Goal: Use online tool/utility: Utilize a website feature to perform a specific function

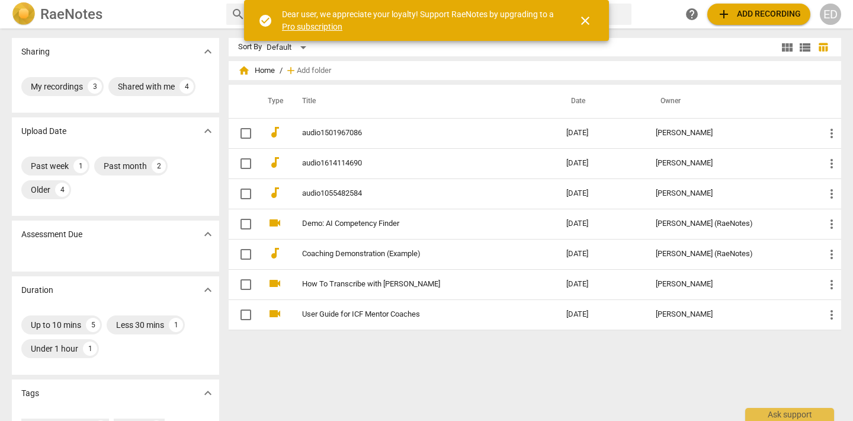
click at [744, 18] on span "add Add recording" at bounding box center [759, 14] width 84 height 14
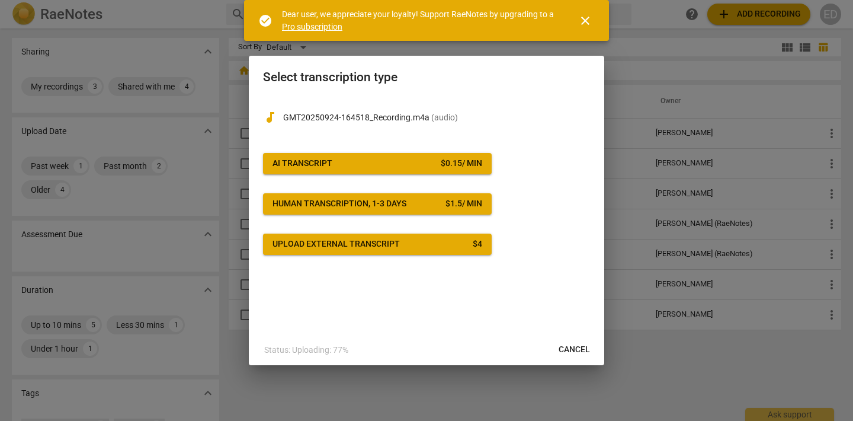
click at [390, 161] on span "AI Transcript $ 0.15 / min" at bounding box center [378, 164] width 210 height 12
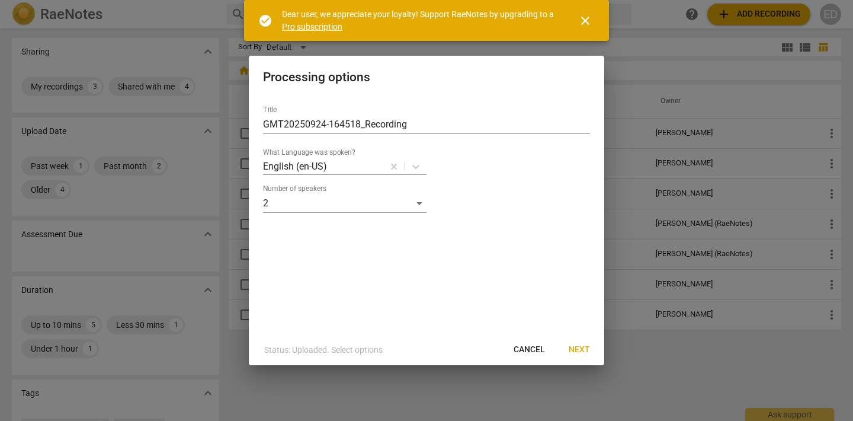
click at [580, 350] on span "Next" at bounding box center [579, 350] width 21 height 12
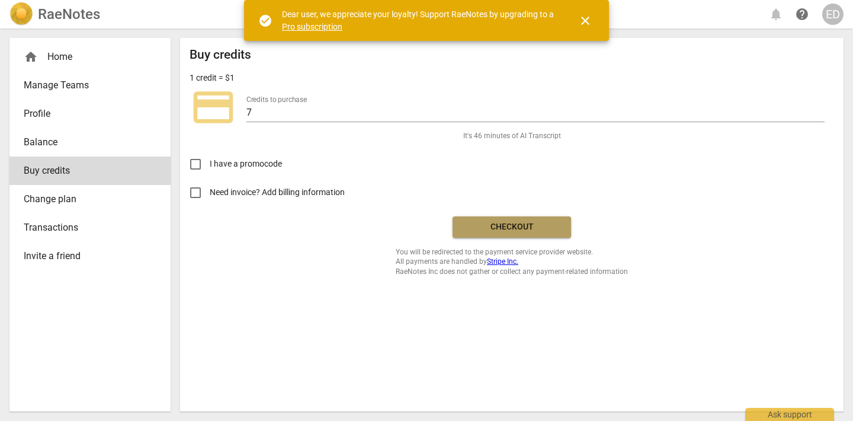
click at [526, 234] on button "Checkout" at bounding box center [512, 226] width 119 height 21
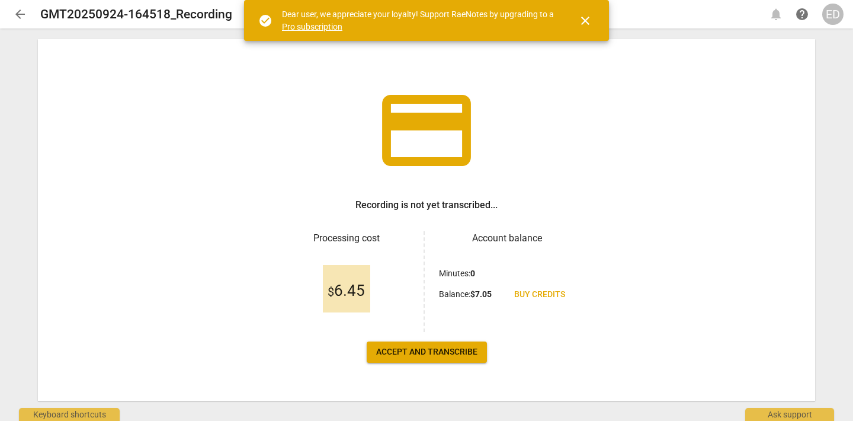
scroll to position [47, 0]
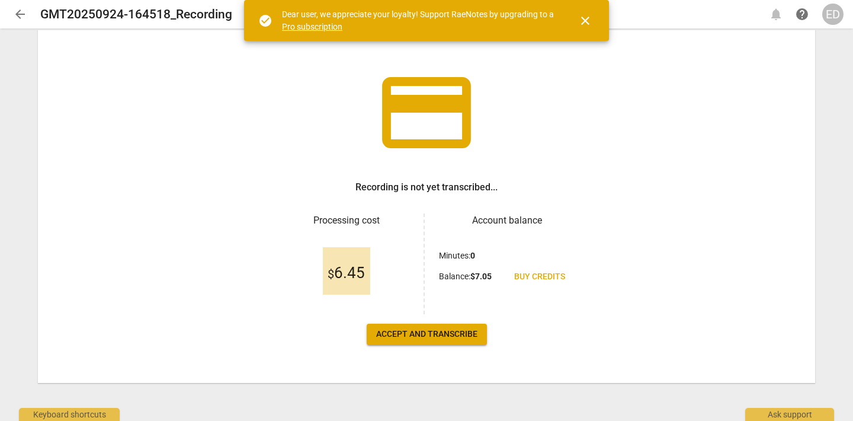
click at [409, 329] on span "Accept and transcribe" at bounding box center [426, 334] width 101 height 12
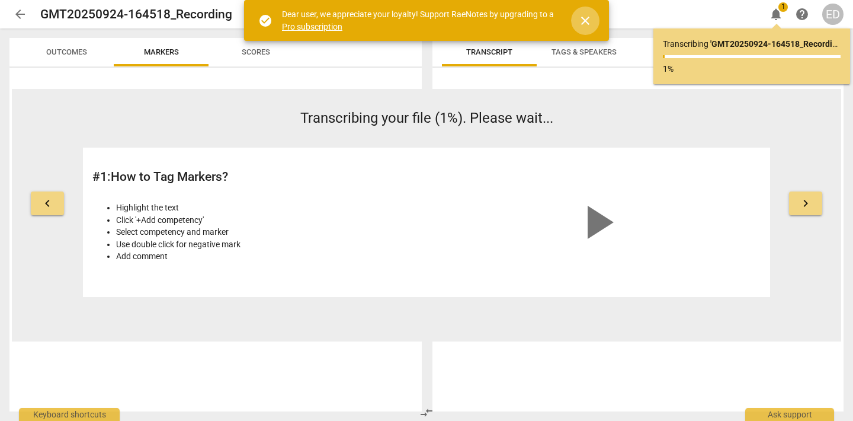
click at [590, 20] on span "close" at bounding box center [585, 21] width 14 height 14
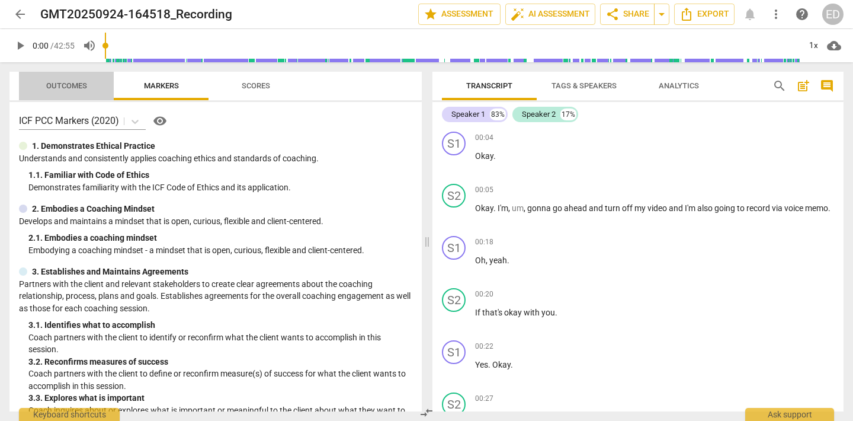
click at [71, 89] on span "Outcomes" at bounding box center [66, 85] width 41 height 9
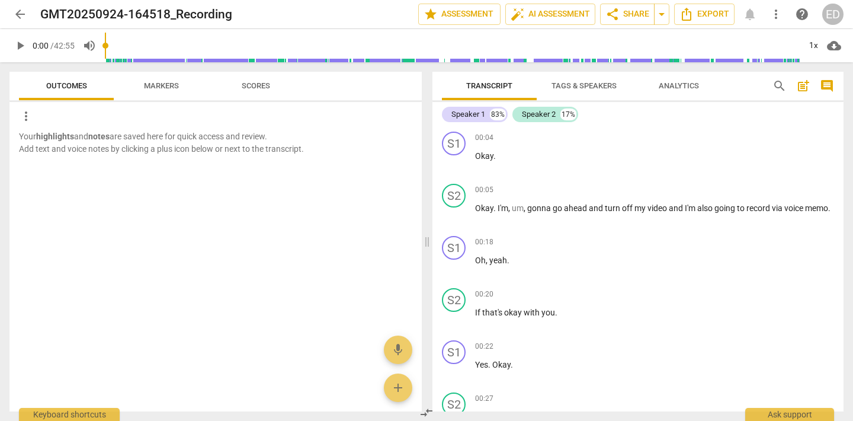
click at [264, 86] on span "Scores" at bounding box center [256, 85] width 28 height 9
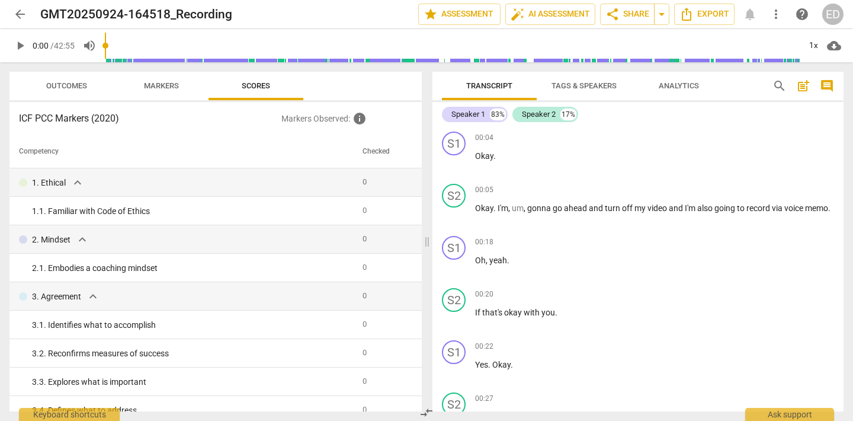
click at [681, 89] on span "Analytics" at bounding box center [679, 85] width 40 height 9
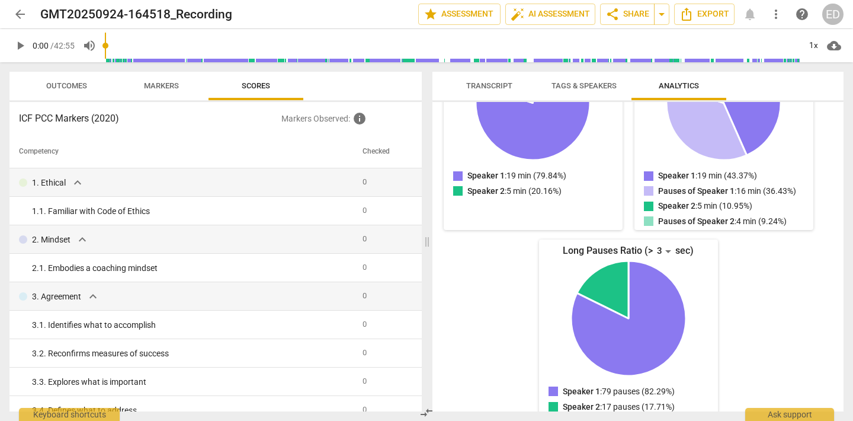
scroll to position [239, 0]
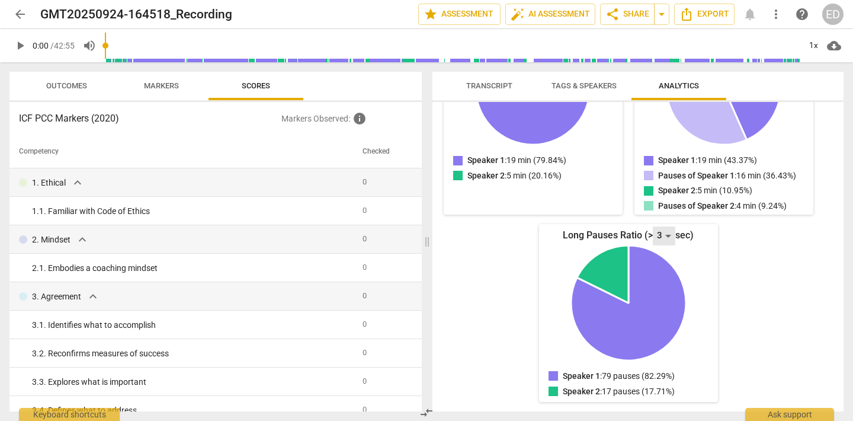
click at [664, 237] on div "3" at bounding box center [664, 235] width 23 height 19
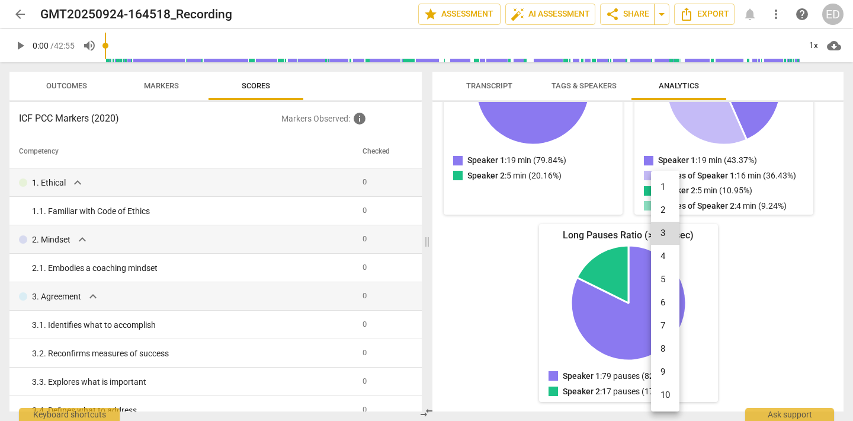
click at [661, 331] on li "7" at bounding box center [665, 325] width 28 height 23
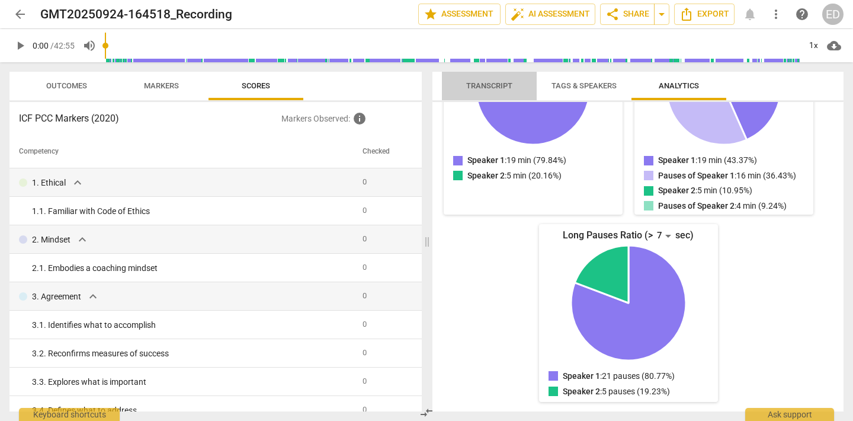
click at [485, 85] on span "Transcript" at bounding box center [489, 85] width 46 height 9
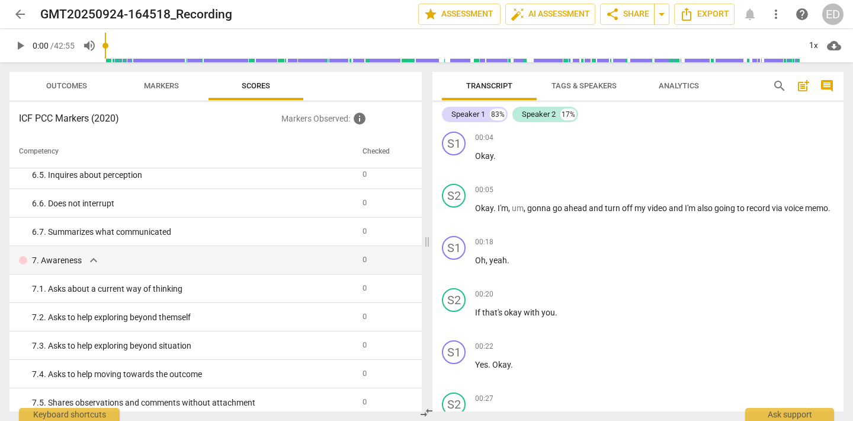
scroll to position [723, 0]
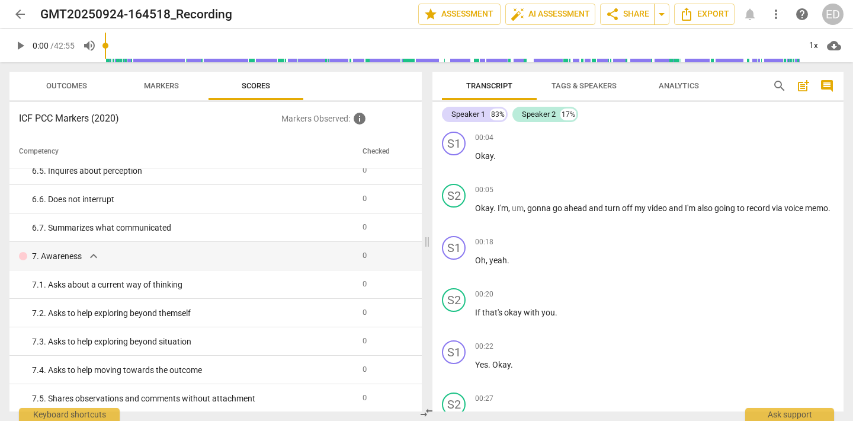
click at [159, 88] on span "Markers" at bounding box center [161, 85] width 35 height 9
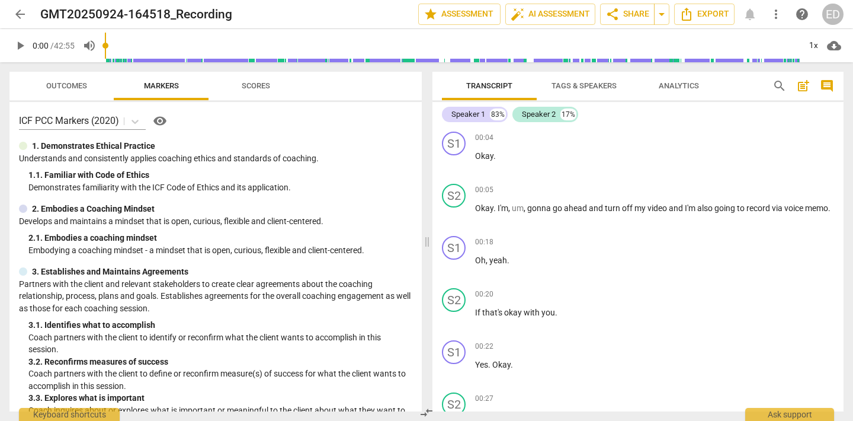
click at [69, 92] on span "Outcomes" at bounding box center [66, 86] width 69 height 16
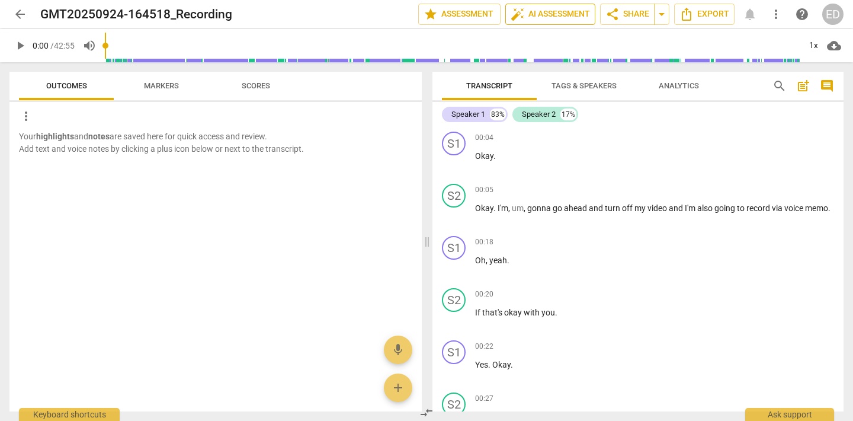
click at [533, 15] on span "auto_fix_high AI Assessment" at bounding box center [550, 14] width 79 height 14
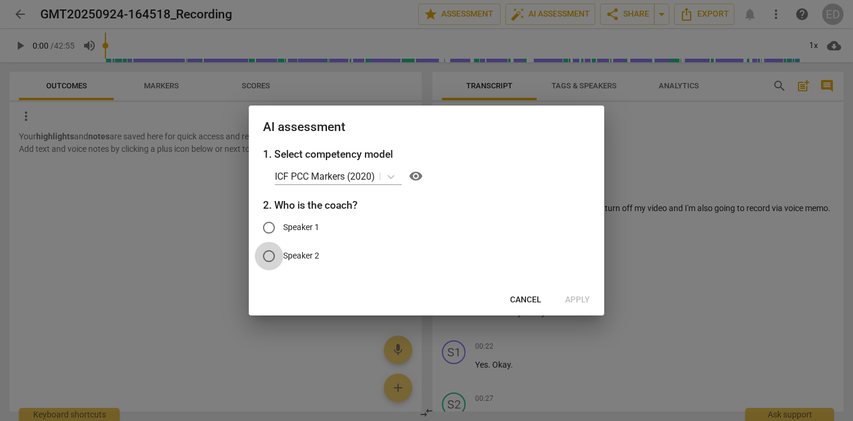
click at [270, 254] on input "Speaker 2" at bounding box center [269, 256] width 28 height 28
radio input "true"
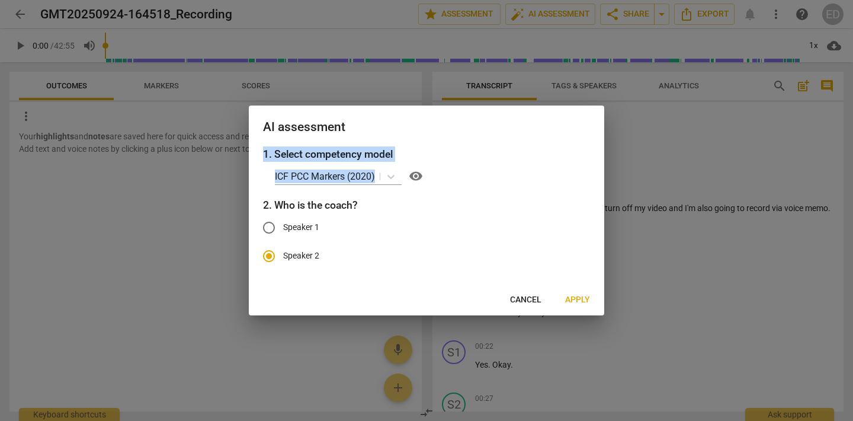
drag, startPoint x: 521, startPoint y: 127, endPoint x: 526, endPoint y: 178, distance: 50.5
click at [526, 178] on div "AI assessment 1. Select competency model ICF PCC Markers (2020) visibility 2. W…" at bounding box center [427, 209] width 356 height 209
click at [578, 300] on span "Apply" at bounding box center [577, 300] width 25 height 12
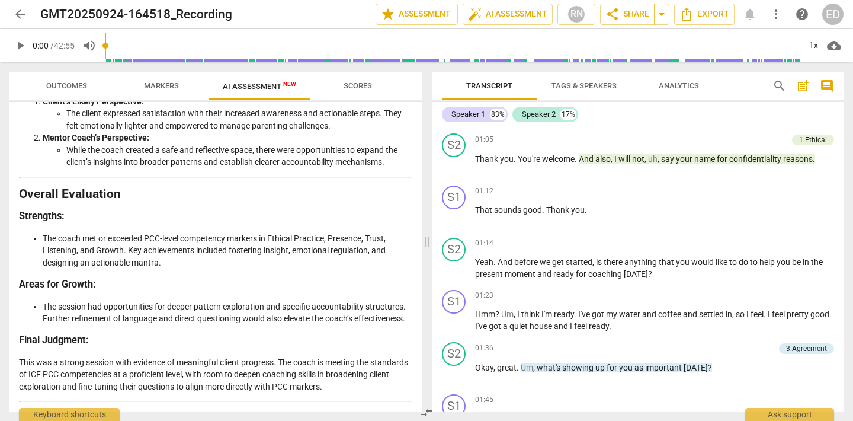
scroll to position [616, 0]
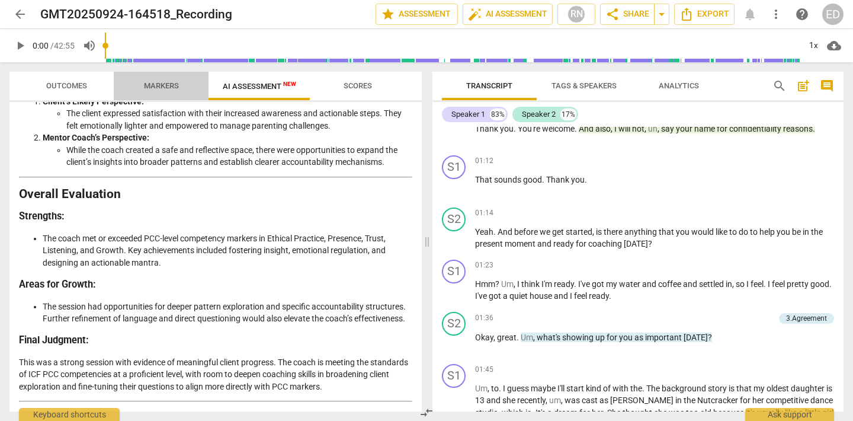
click at [159, 85] on span "Markers" at bounding box center [161, 85] width 35 height 9
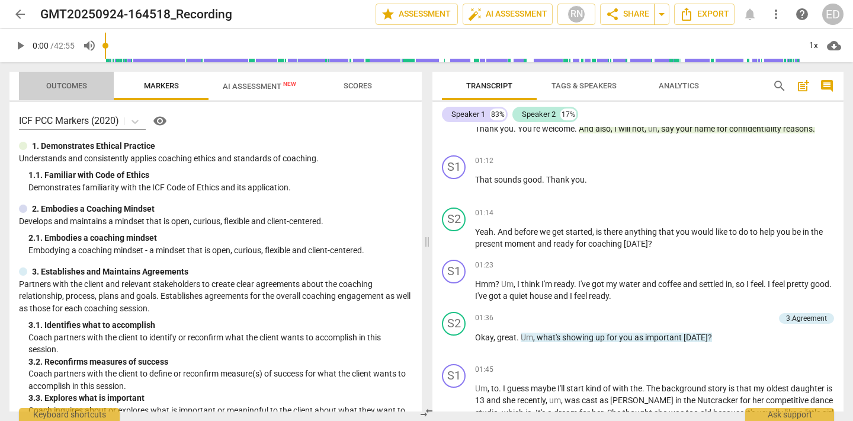
click at [65, 85] on span "Outcomes" at bounding box center [66, 85] width 41 height 9
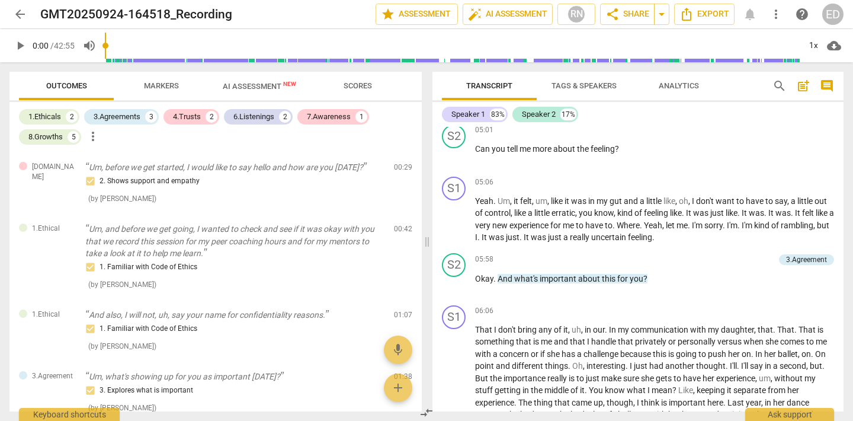
scroll to position [1136, 0]
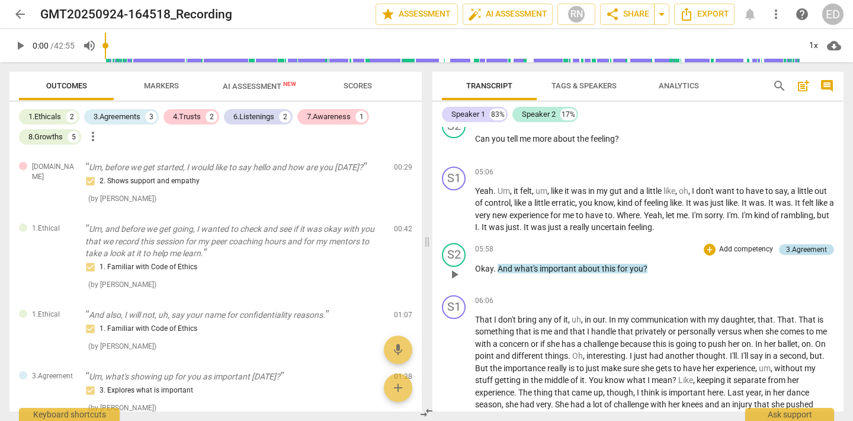
click at [786, 255] on div "3.Agreement" at bounding box center [806, 249] width 41 height 11
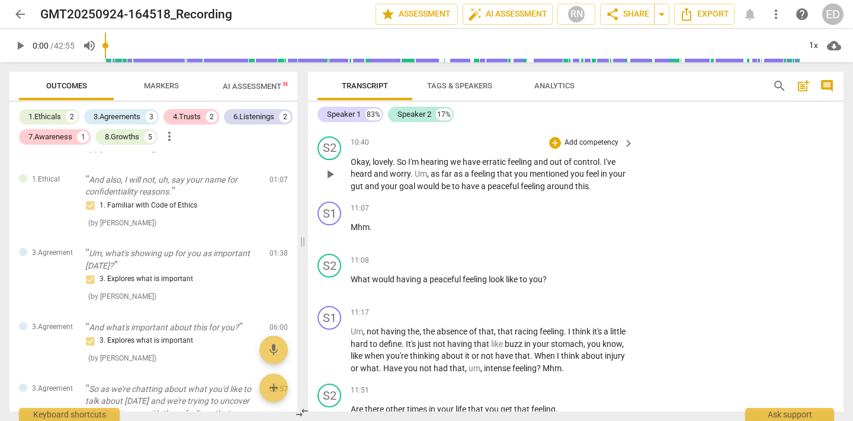
scroll to position [1959, 0]
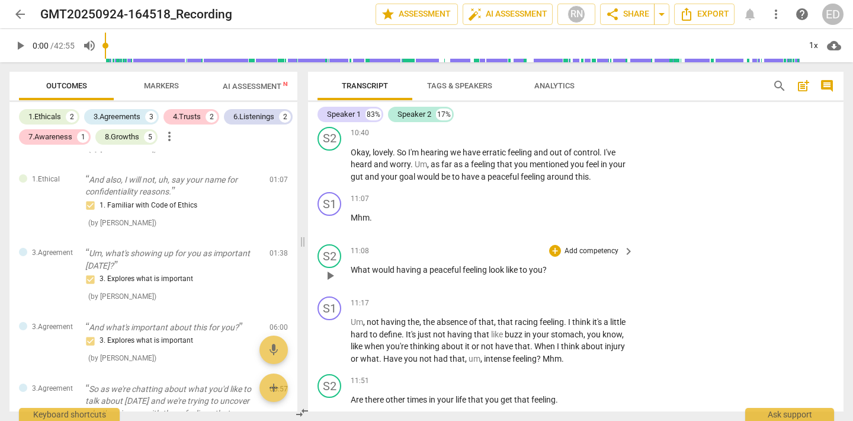
click at [577, 257] on p "Add competency" at bounding box center [591, 251] width 56 height 11
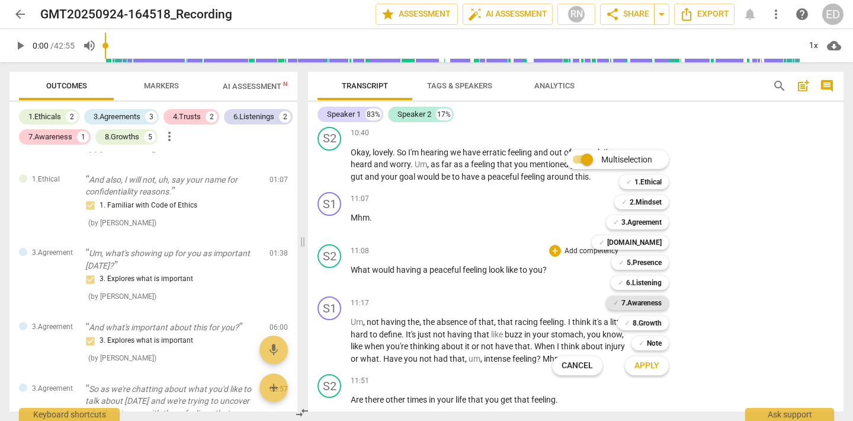
click at [636, 300] on b "7.Awareness" at bounding box center [642, 303] width 40 height 14
click at [644, 283] on b "6.Listening" at bounding box center [644, 283] width 36 height 14
click at [713, 287] on div at bounding box center [426, 210] width 853 height 421
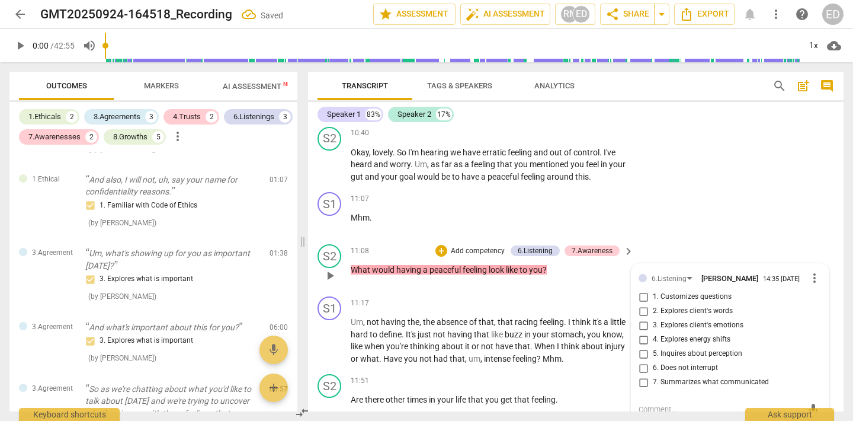
scroll to position [2112, 0]
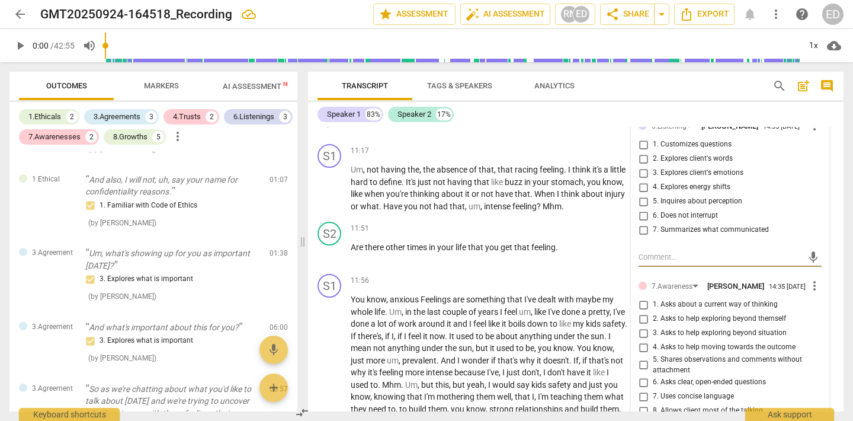
click at [640, 180] on input "3. Explores client's emotions" at bounding box center [643, 173] width 19 height 14
checkbox input "true"
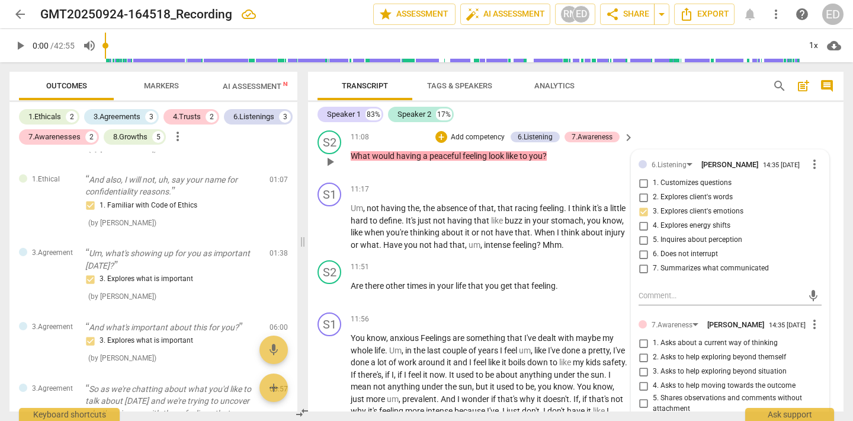
scroll to position [2073, 0]
click at [813, 332] on span "more_vert" at bounding box center [815, 325] width 14 height 14
click at [820, 364] on li "Delete" at bounding box center [822, 359] width 41 height 23
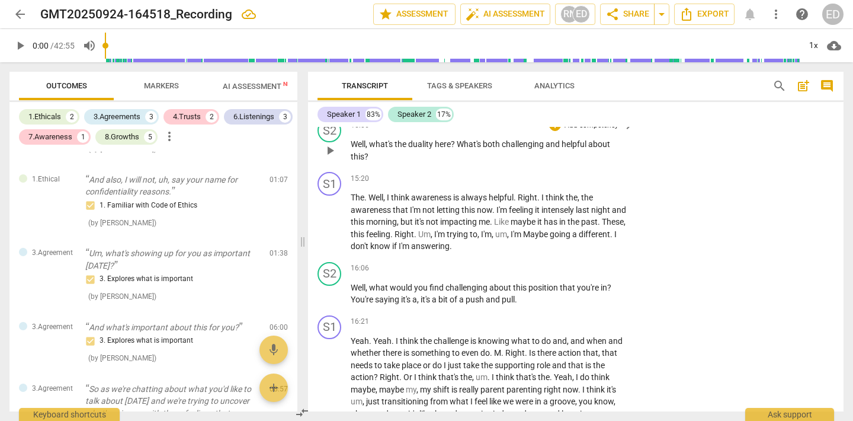
scroll to position [2781, 0]
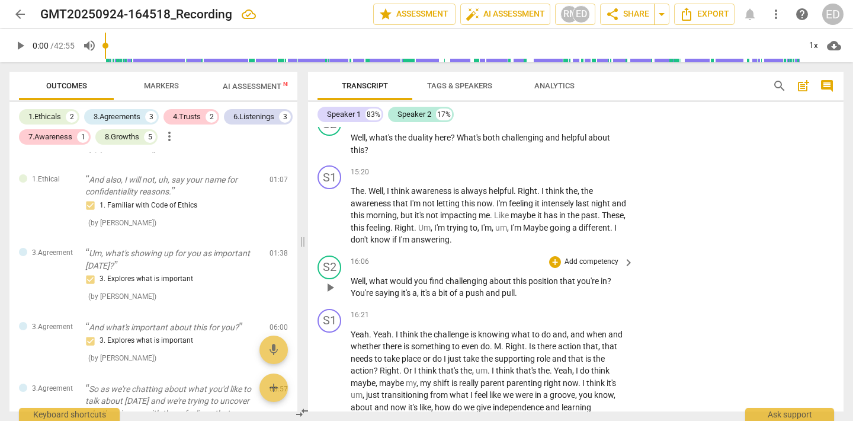
click at [600, 267] on p "Add competency" at bounding box center [591, 262] width 56 height 11
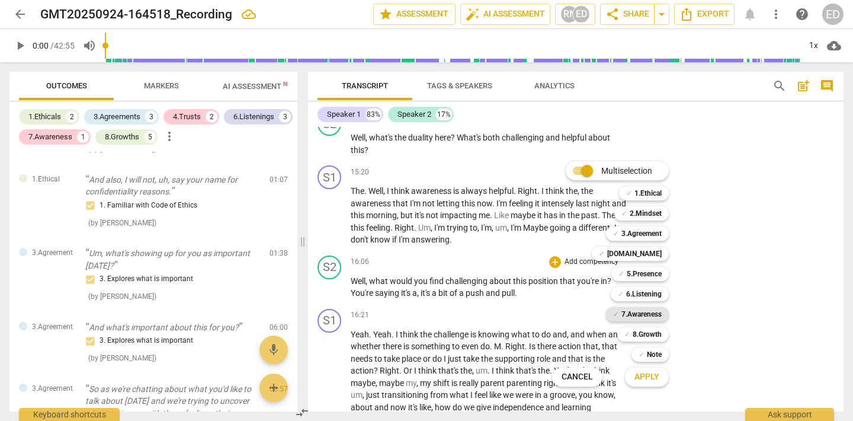
click at [632, 315] on b "7.Awareness" at bounding box center [642, 314] width 40 height 14
click at [742, 322] on div at bounding box center [426, 210] width 853 height 421
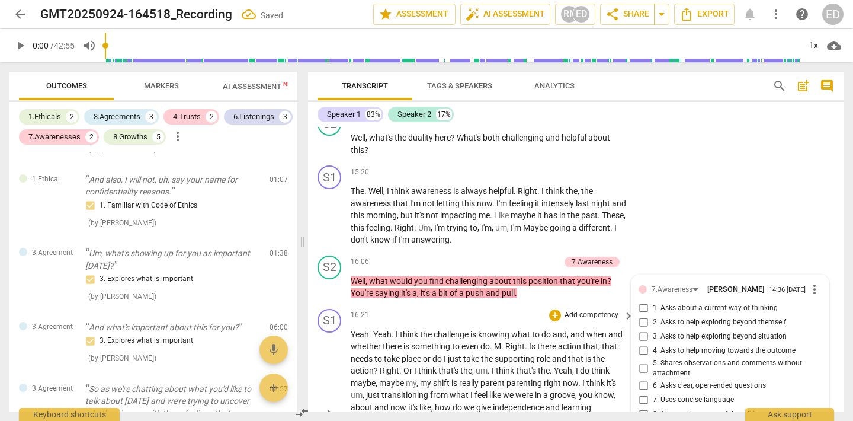
scroll to position [2965, 0]
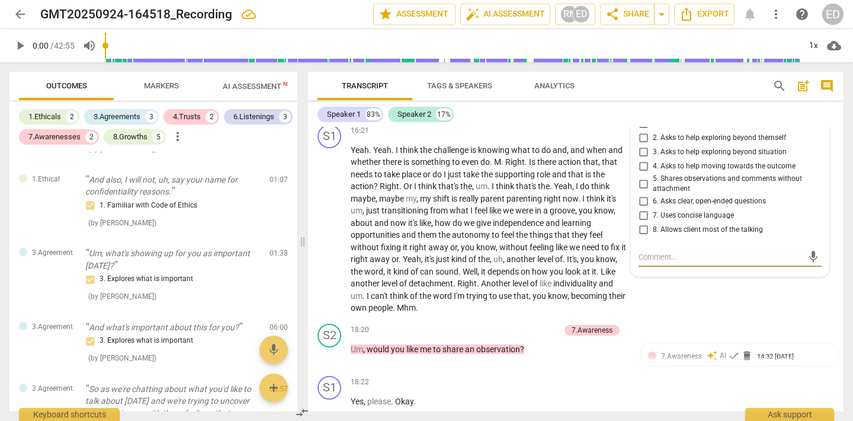
click at [639, 191] on input "5. Shares observations and comments without attachment" at bounding box center [643, 184] width 19 height 14
checkbox input "true"
click at [697, 344] on div "S2 play_arrow pause 18:20 + Add competency 7.Awareness keyboard_arrow_right Um …" at bounding box center [576, 345] width 536 height 52
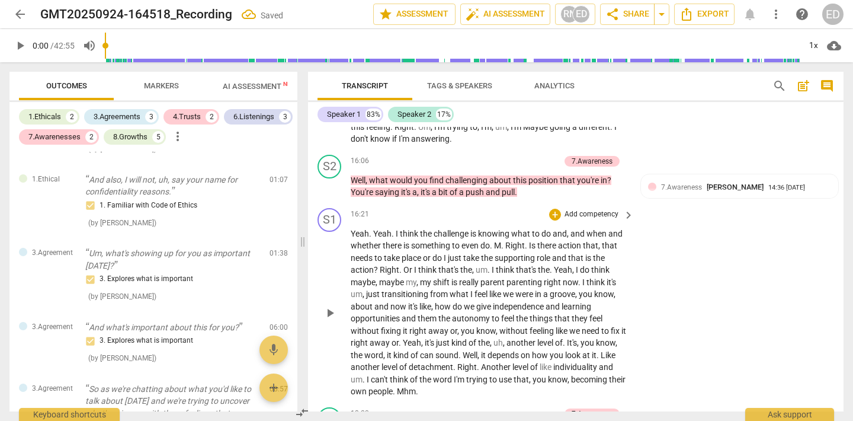
scroll to position [2848, 0]
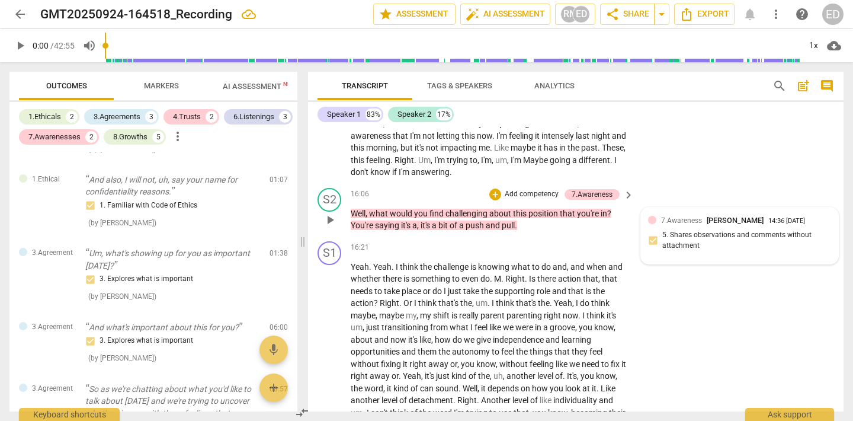
click at [673, 249] on div "7.Awareness [PERSON_NAME] 14:36 [DATE] 5. Shares observations and comments with…" at bounding box center [739, 235] width 183 height 43
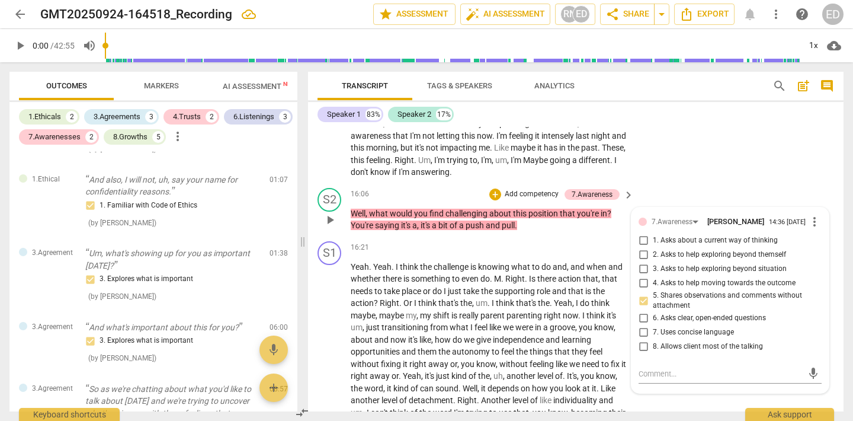
click at [687, 196] on div "S2 play_arrow pause 16:06 + Add competency 7.Awareness keyboard_arrow_right Wel…" at bounding box center [576, 209] width 536 height 53
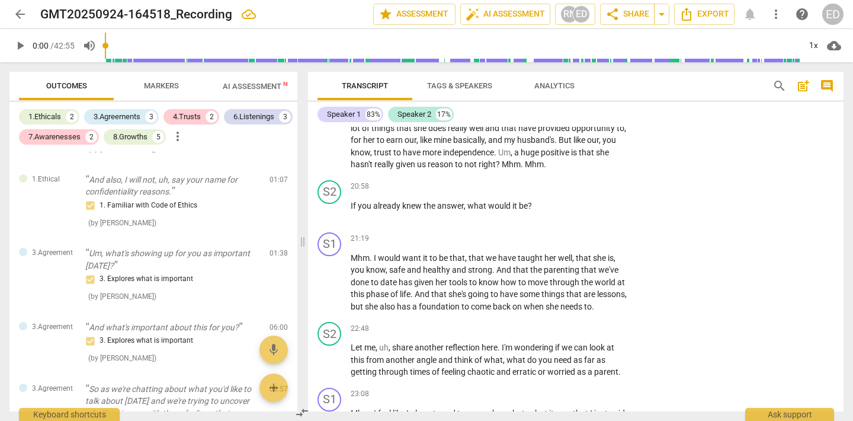
scroll to position [3443, 0]
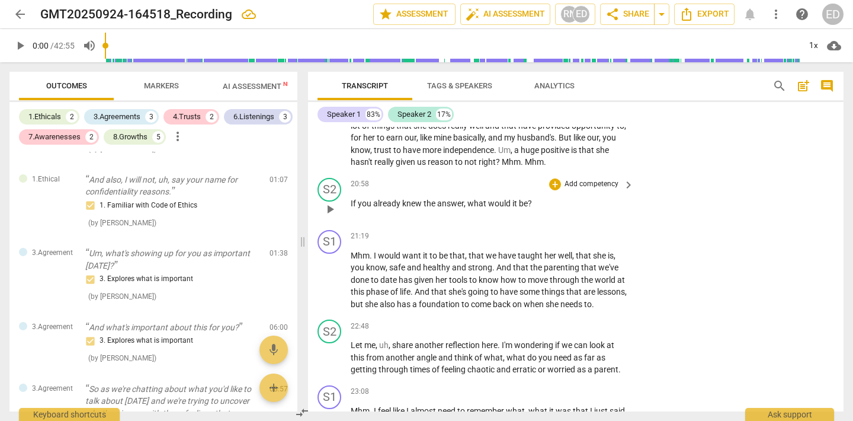
click at [604, 190] on p "Add competency" at bounding box center [591, 184] width 56 height 11
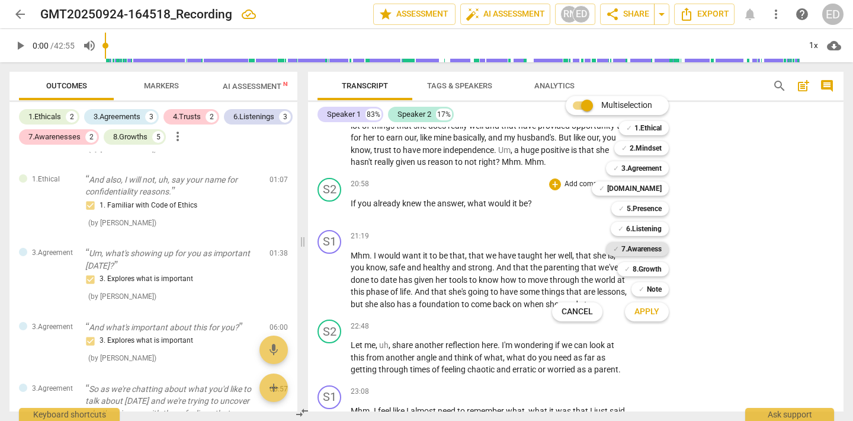
click at [633, 249] on b "7.Awareness" at bounding box center [642, 249] width 40 height 14
click at [706, 283] on div at bounding box center [426, 210] width 853 height 421
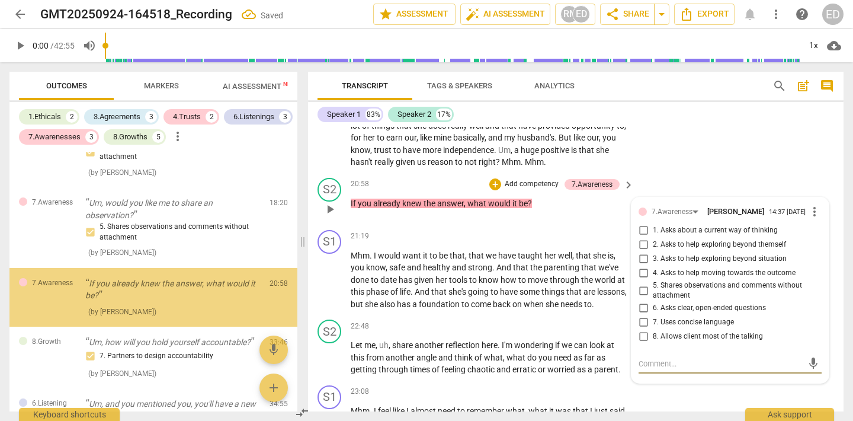
scroll to position [735, 0]
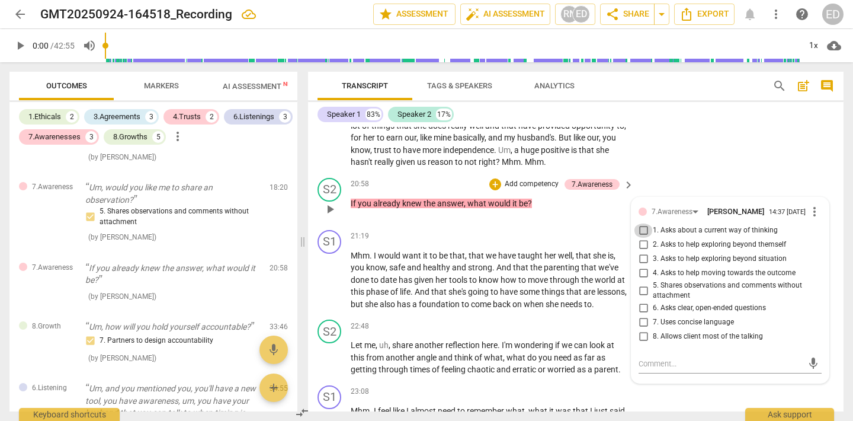
click at [639, 238] on input "1. Asks about a current way of thinking" at bounding box center [643, 230] width 19 height 14
checkbox input "true"
click at [706, 203] on div "S2 play_arrow pause 20:58 + Add competency 7.Awareness keyboard_arrow_right If …" at bounding box center [576, 199] width 536 height 52
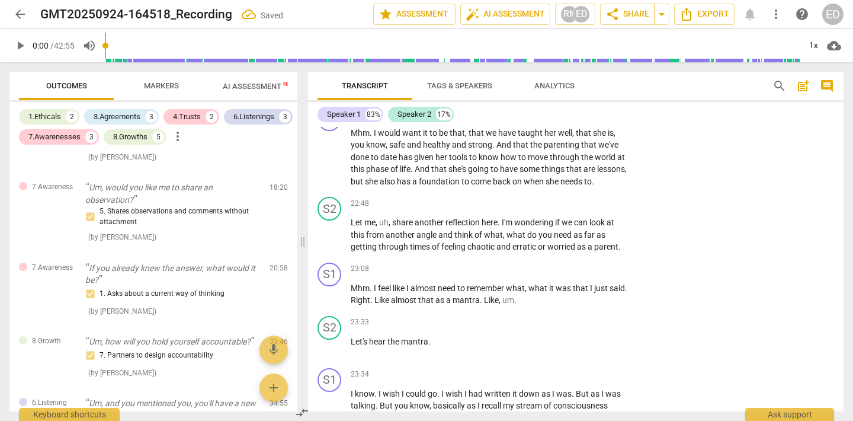
scroll to position [3568, 0]
click at [607, 207] on p "Add competency" at bounding box center [591, 202] width 56 height 11
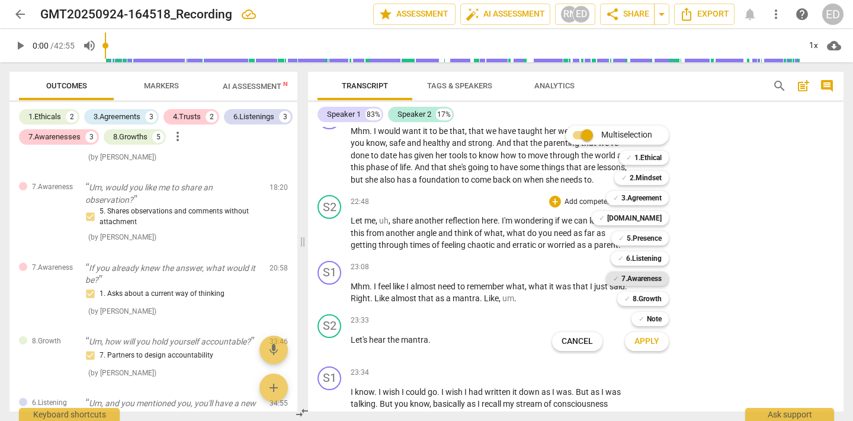
click at [626, 281] on b "7.Awareness" at bounding box center [642, 278] width 40 height 14
click at [651, 342] on span "Apply" at bounding box center [647, 341] width 25 height 12
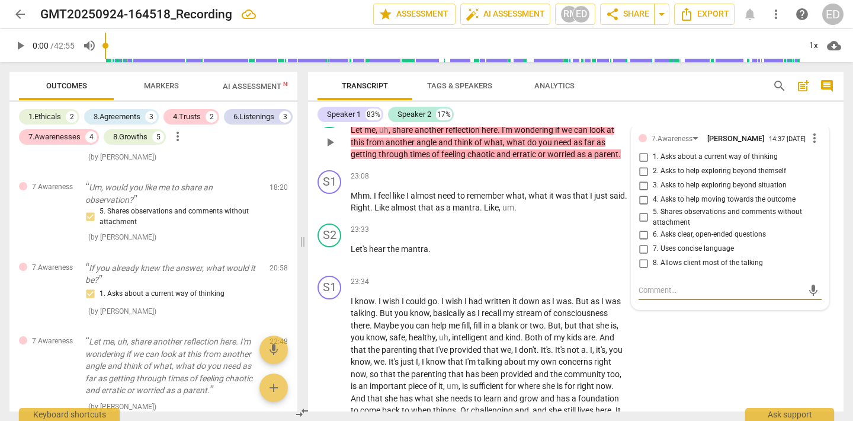
scroll to position [3656, 0]
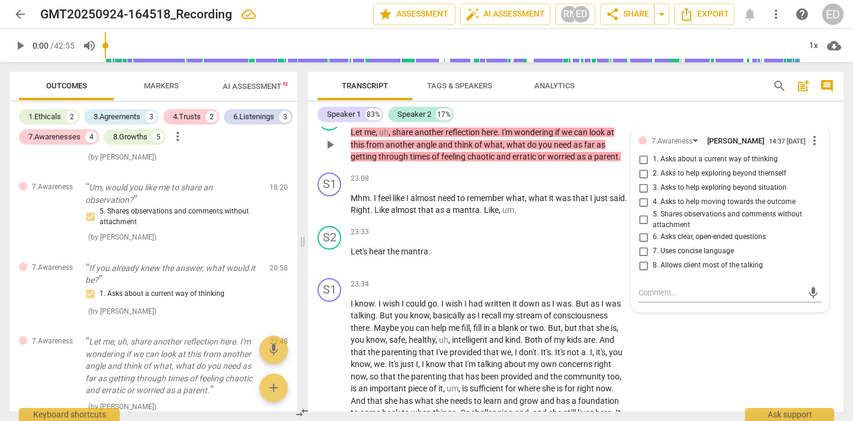
click at [672, 193] on span "3. Asks to help exploring beyond situation" at bounding box center [720, 187] width 134 height 11
click at [653, 195] on input "3. Asks to help exploring beyond situation" at bounding box center [643, 188] width 19 height 14
checkbox input "true"
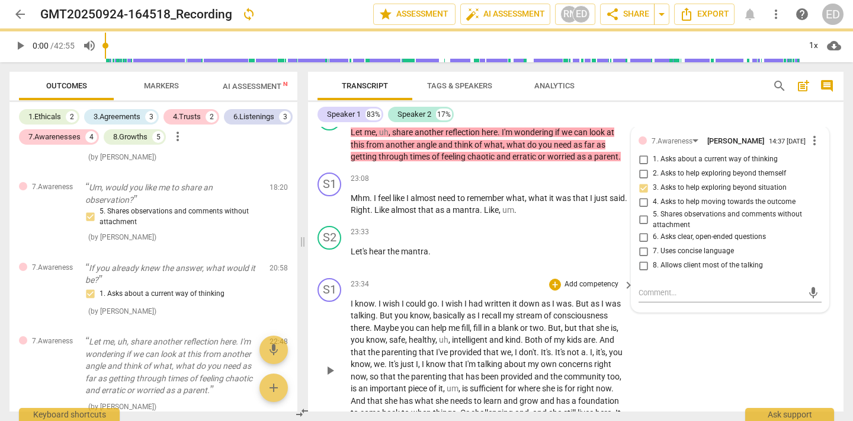
click at [779, 369] on div "S1 play_arrow pause 23:34 + Add competency keyboard_arrow_right I know . I wish…" at bounding box center [576, 360] width 536 height 175
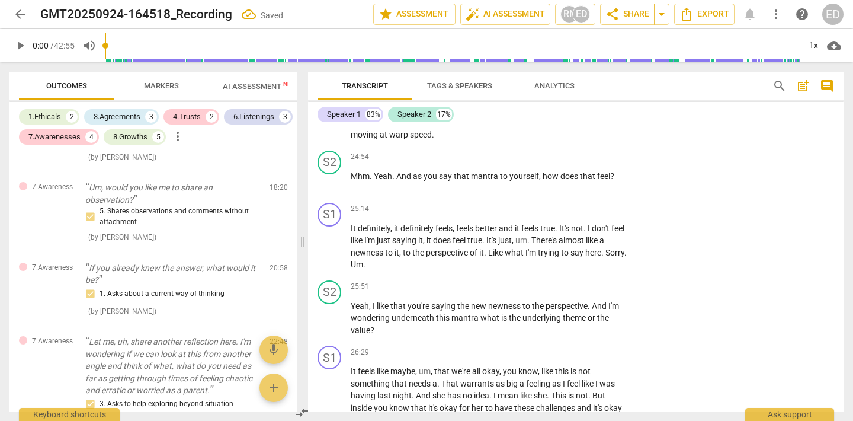
scroll to position [3964, 0]
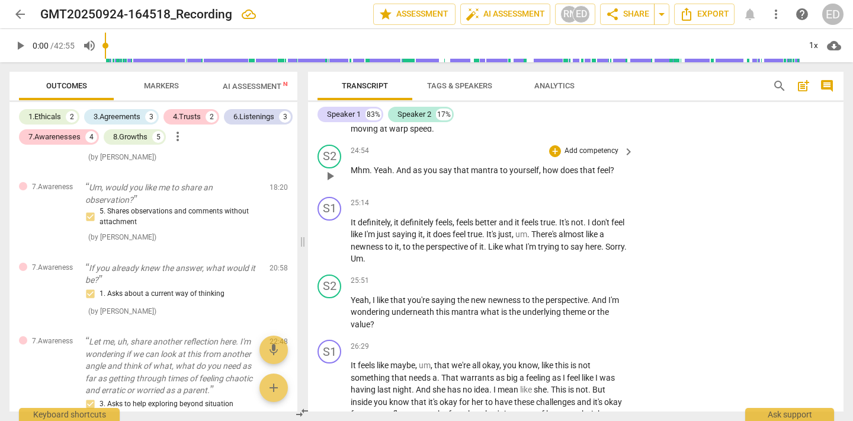
click at [601, 156] on p "Add competency" at bounding box center [591, 151] width 56 height 11
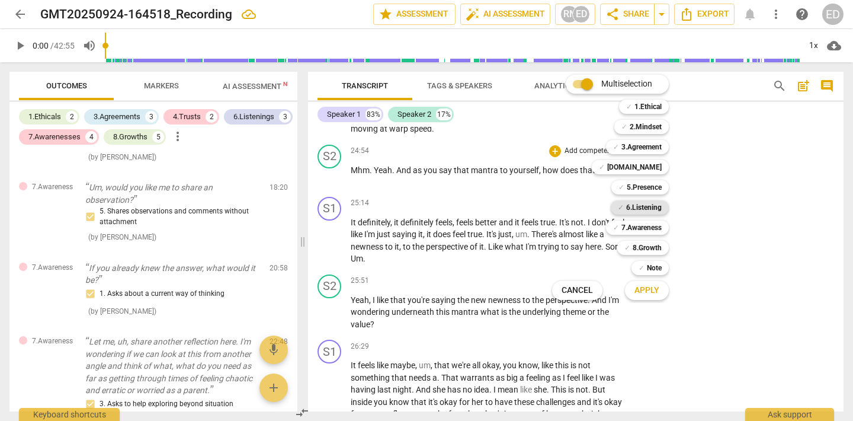
click at [639, 206] on b "6.Listening" at bounding box center [644, 207] width 36 height 14
click at [643, 290] on span "Apply" at bounding box center [647, 290] width 25 height 12
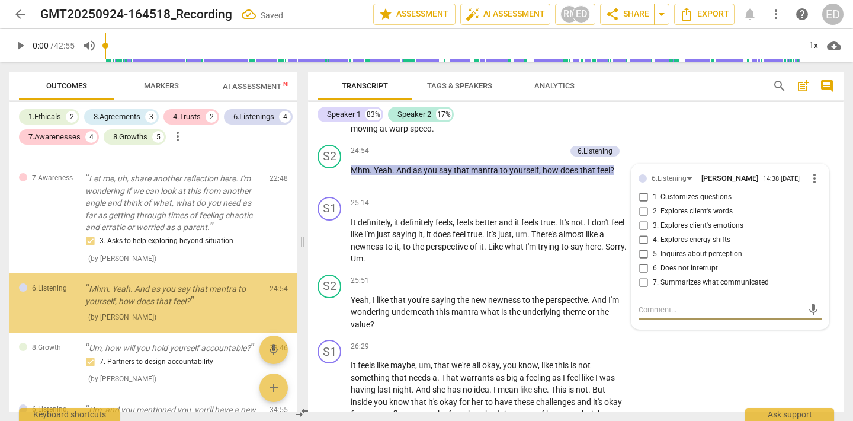
scroll to position [920, 0]
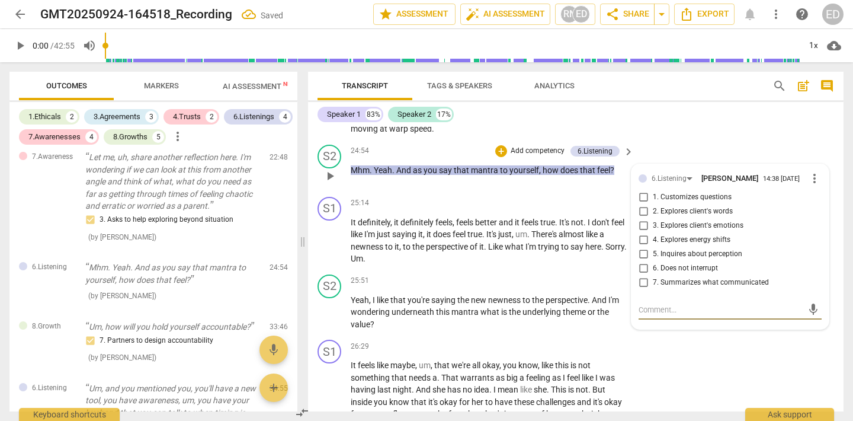
click at [641, 233] on input "3. Explores client's emotions" at bounding box center [643, 226] width 19 height 14
checkbox input "true"
click at [710, 179] on div "S2 play_arrow pause 24:54 + Add competency 6.Listening keyboard_arrow_right Mhm…" at bounding box center [576, 166] width 536 height 52
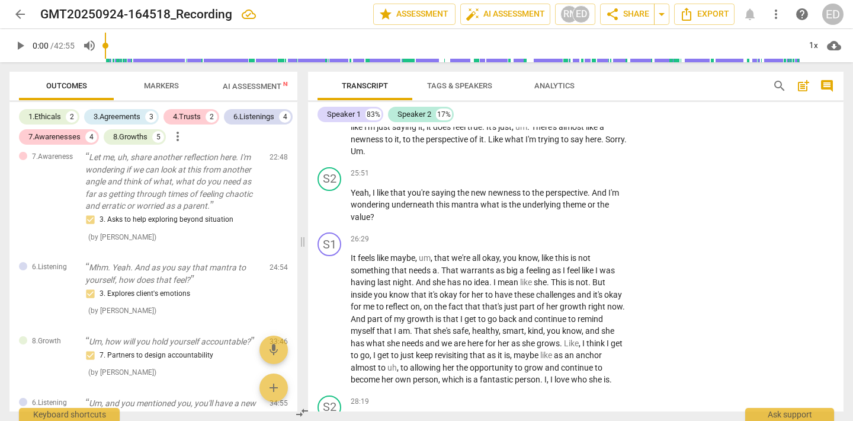
scroll to position [4074, 0]
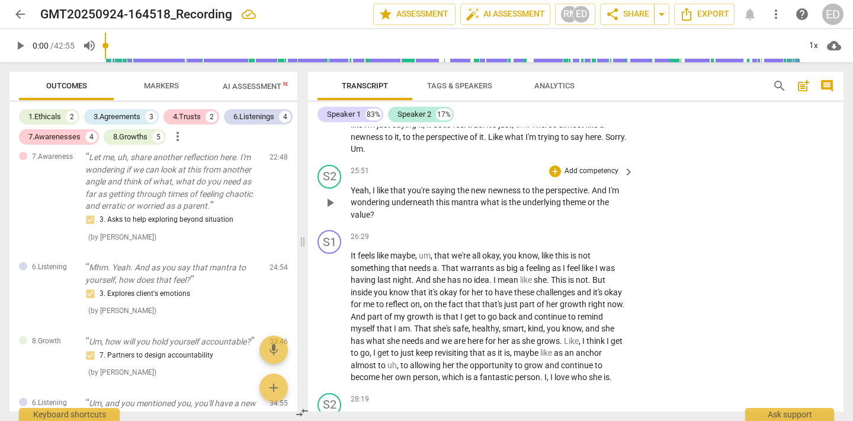
click at [611, 177] on p "Add competency" at bounding box center [591, 171] width 56 height 11
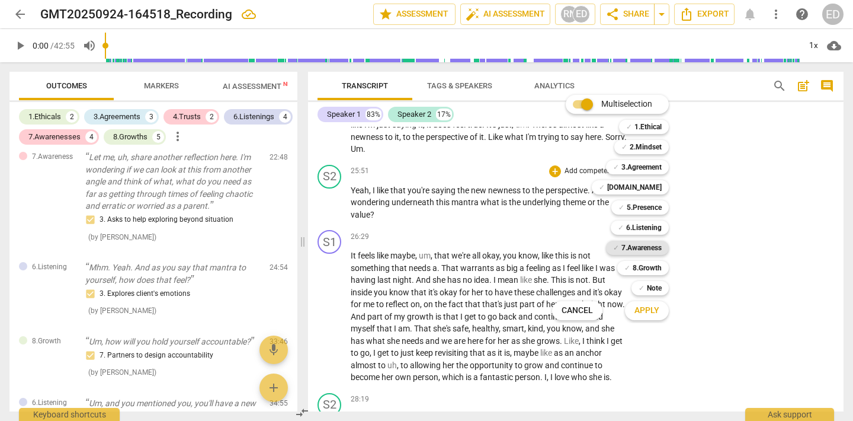
click at [644, 246] on b "7.Awareness" at bounding box center [642, 248] width 40 height 14
click at [641, 312] on span "Apply" at bounding box center [647, 311] width 25 height 12
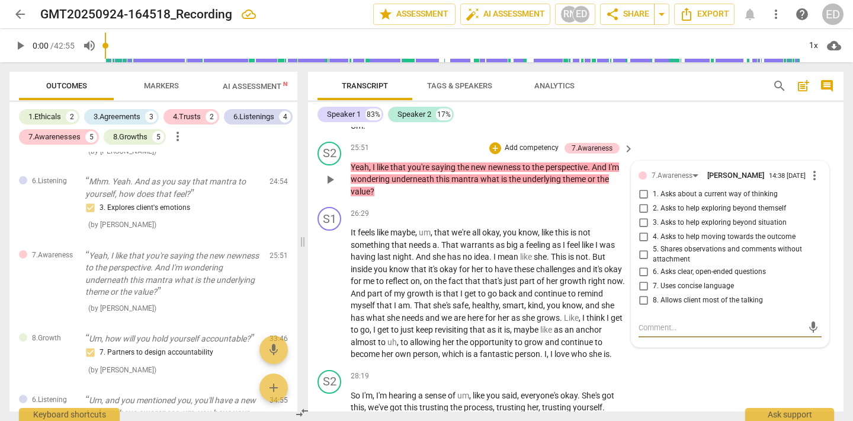
scroll to position [4104, 0]
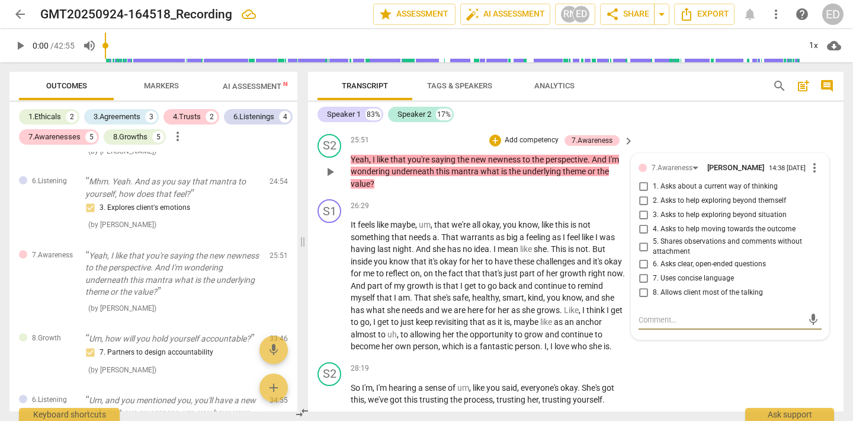
click at [641, 194] on input "1. Asks about a current way of thinking" at bounding box center [643, 187] width 19 height 14
checkbox input "true"
click at [755, 357] on div "S1 play_arrow pause 26:29 + Add competency keyboard_arrow_right It feels like m…" at bounding box center [576, 275] width 536 height 163
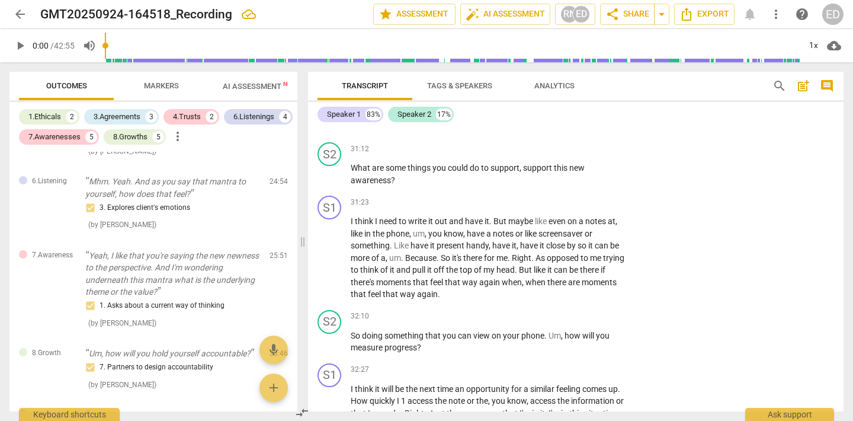
scroll to position [5001, 0]
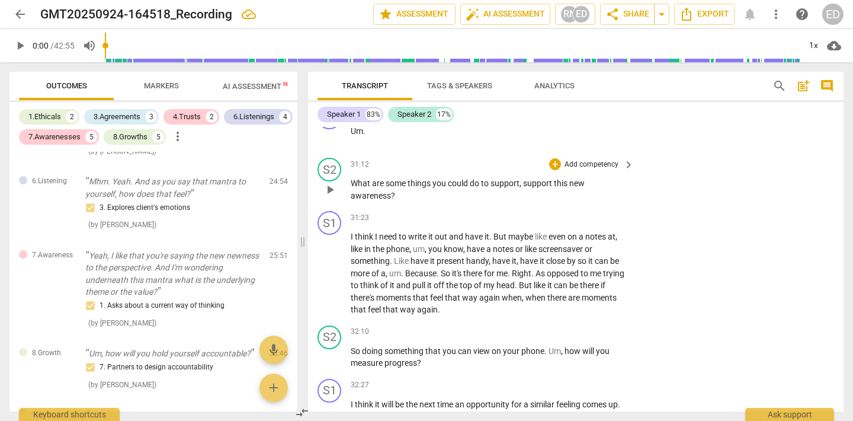
click at [609, 170] on p "Add competency" at bounding box center [591, 164] width 56 height 11
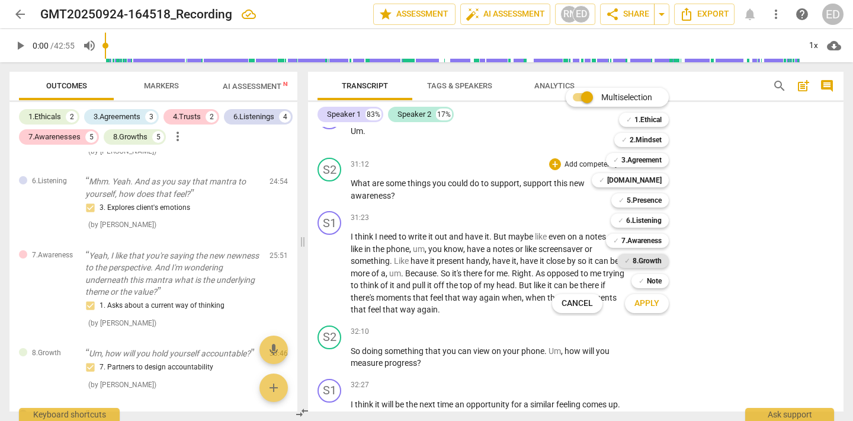
click at [643, 262] on b "8.Growth" at bounding box center [647, 261] width 29 height 14
click at [645, 308] on span "Apply" at bounding box center [647, 303] width 25 height 12
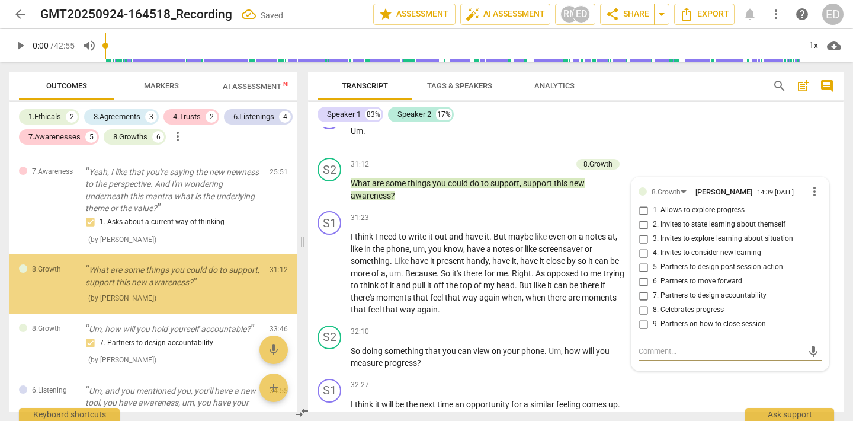
scroll to position [1091, 0]
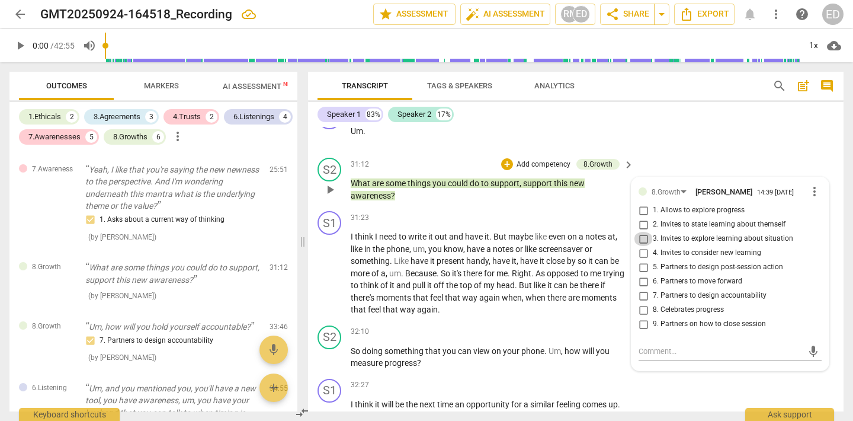
click at [639, 246] on input "3. Invites to explore learning about situation" at bounding box center [643, 239] width 19 height 14
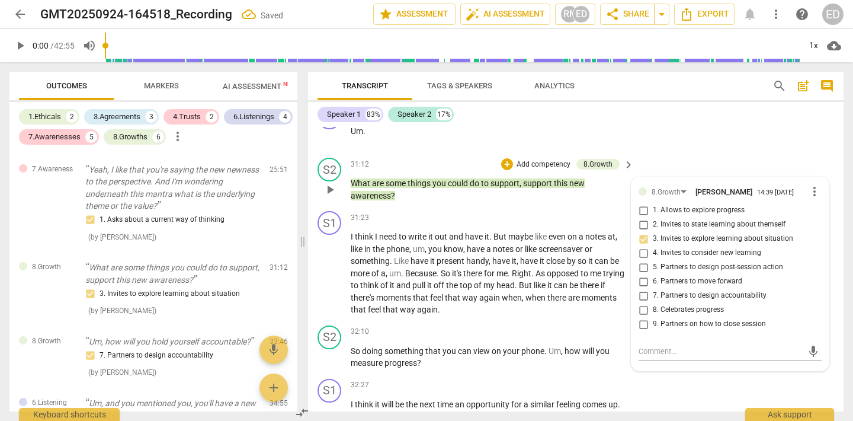
click at [642, 246] on input "3. Invites to explore learning about situation" at bounding box center [643, 239] width 19 height 14
checkbox input "true"
click at [647, 260] on input "4. Invites to consider new learning" at bounding box center [643, 253] width 19 height 14
checkbox input "true"
click at [640, 246] on input "3. Invites to explore learning about situation" at bounding box center [643, 239] width 19 height 14
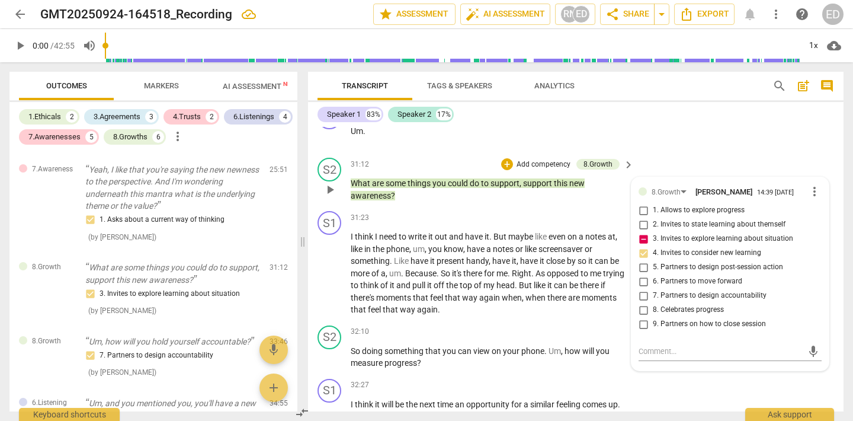
checkbox input "false"
click at [641, 274] on input "5. Partners to design post-session action" at bounding box center [643, 267] width 19 height 14
checkbox input "true"
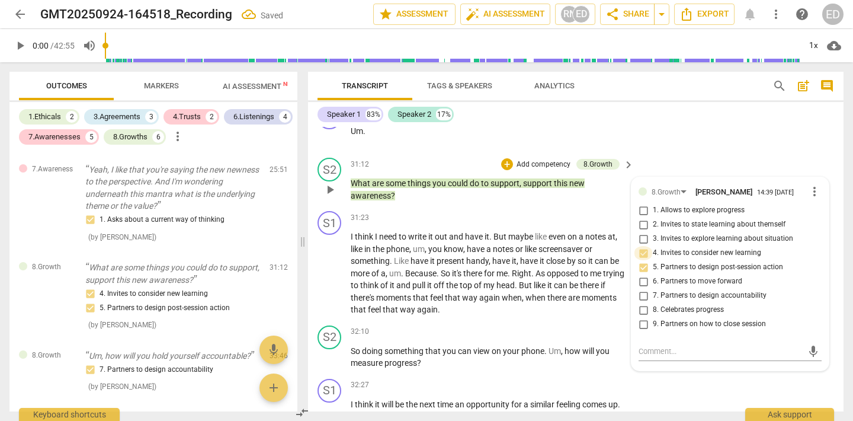
click at [641, 260] on input "4. Invites to consider new learning" at bounding box center [643, 253] width 19 height 14
checkbox input "false"
click at [691, 193] on div "S2 play_arrow pause 31:12 + Add competency 8.Growth keyboard_arrow_right What a…" at bounding box center [576, 179] width 536 height 53
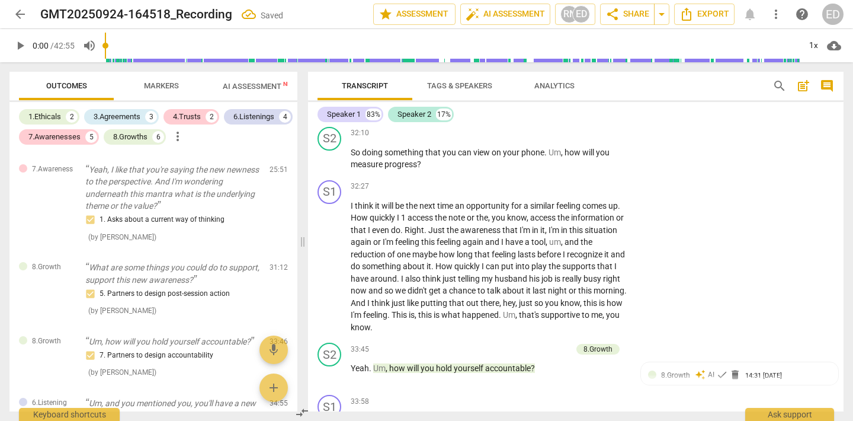
scroll to position [5200, 0]
click at [605, 138] on p "Add competency" at bounding box center [591, 132] width 56 height 11
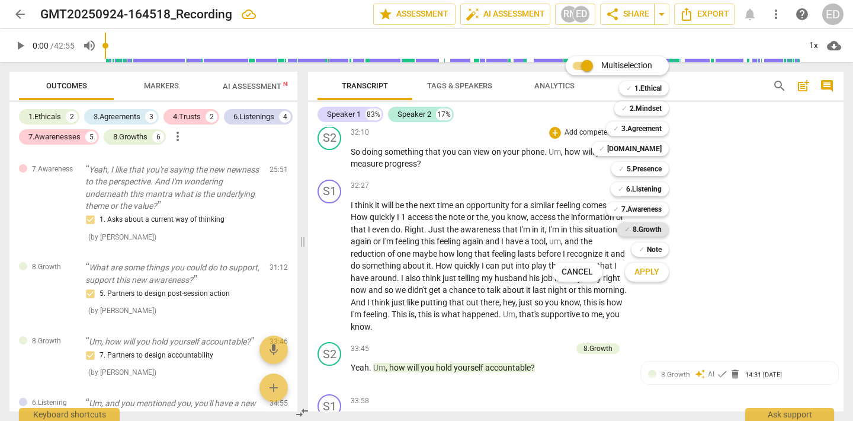
click at [638, 224] on b "8.Growth" at bounding box center [647, 229] width 29 height 14
click at [649, 268] on span "Apply" at bounding box center [647, 272] width 25 height 12
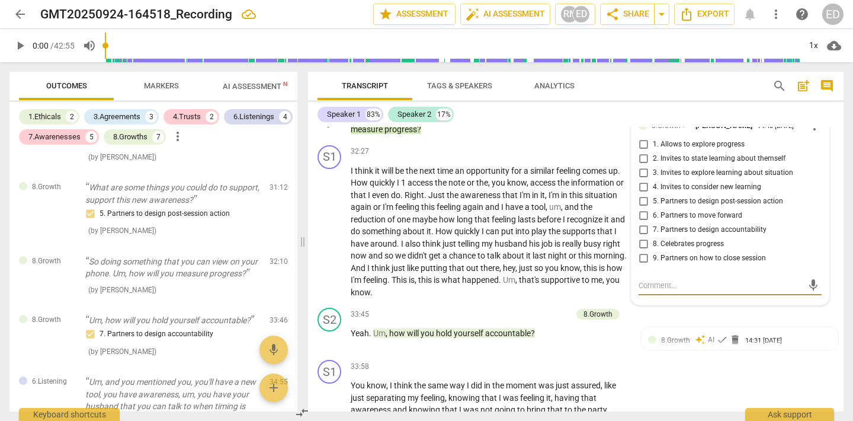
scroll to position [5240, 0]
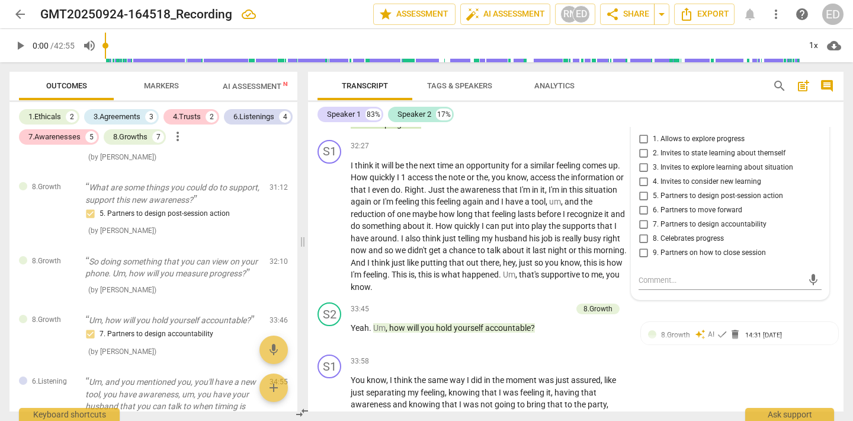
click at [721, 201] on span "5. Partners to design post-session action" at bounding box center [718, 196] width 130 height 11
click at [653, 203] on input "5. Partners to design post-session action" at bounding box center [643, 196] width 19 height 14
checkbox input "true"
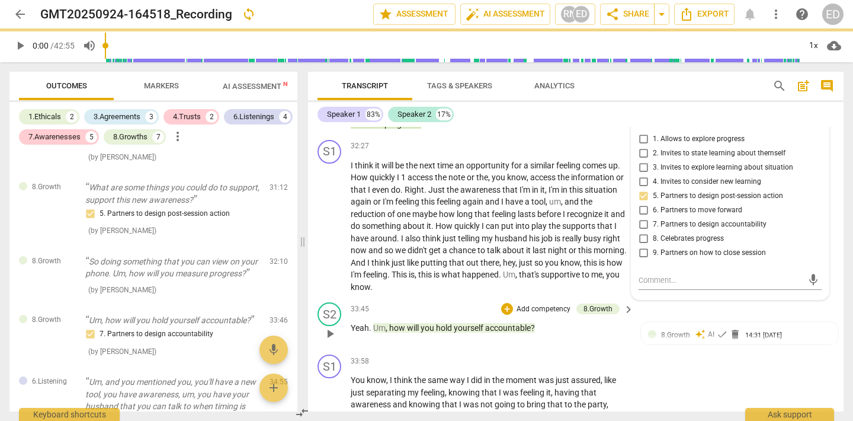
click at [674, 347] on div "S2 play_arrow pause 33:45 + Add competency 8.Growth keyboard_arrow_right Yeah .…" at bounding box center [576, 323] width 536 height 52
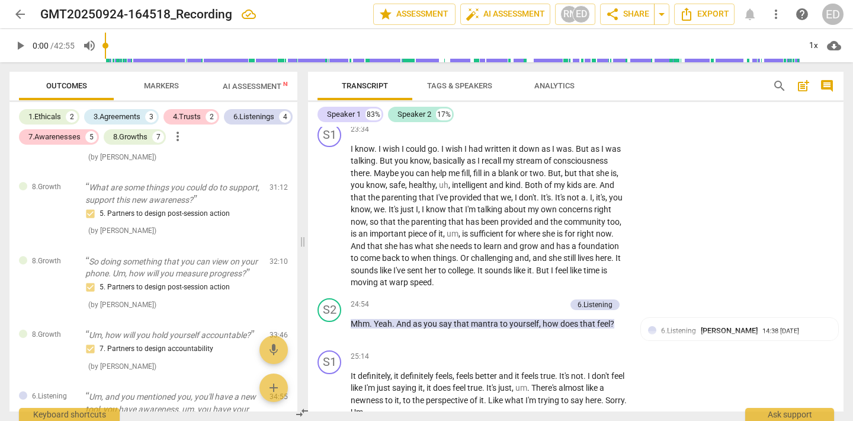
scroll to position [3808, 0]
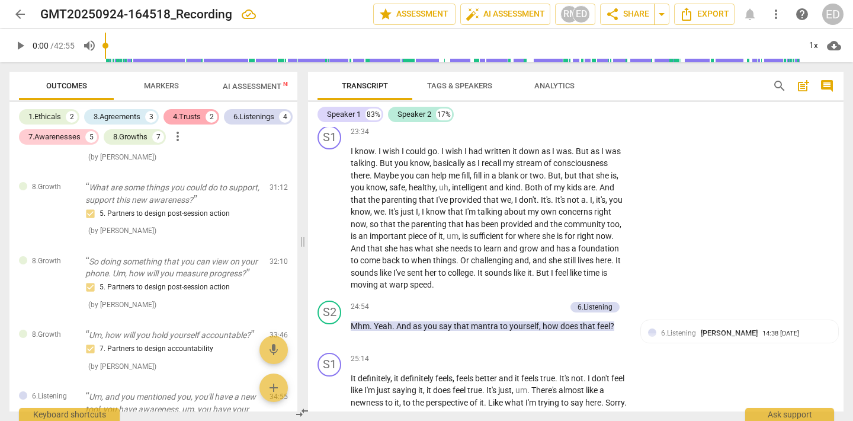
click at [192, 112] on div "4.Trusts" at bounding box center [187, 117] width 28 height 12
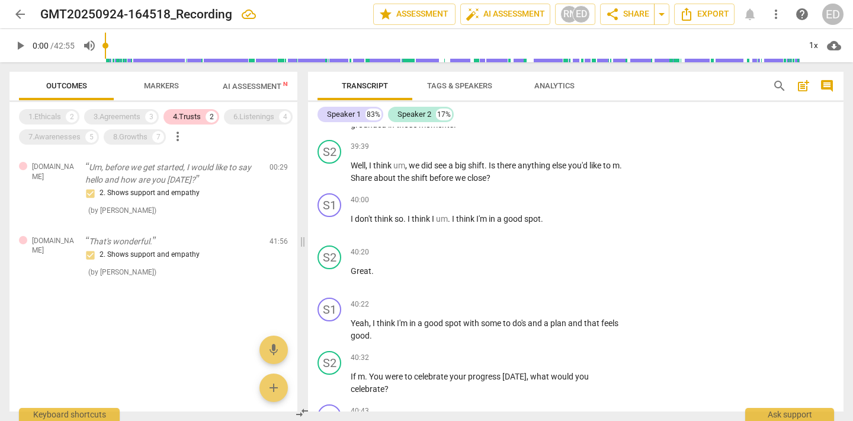
scroll to position [6271, 0]
click at [584, 152] on p "Add competency" at bounding box center [591, 146] width 56 height 11
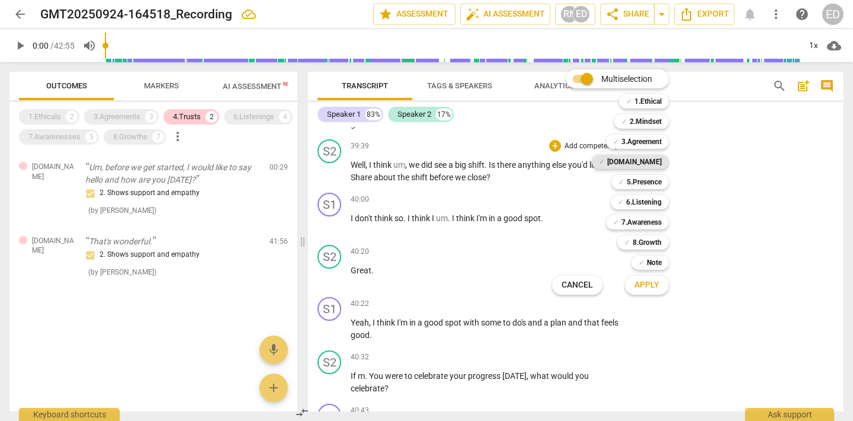
click at [662, 165] on div "✓ [DOMAIN_NAME]" at bounding box center [630, 162] width 77 height 14
click at [653, 285] on span "Apply" at bounding box center [647, 285] width 25 height 12
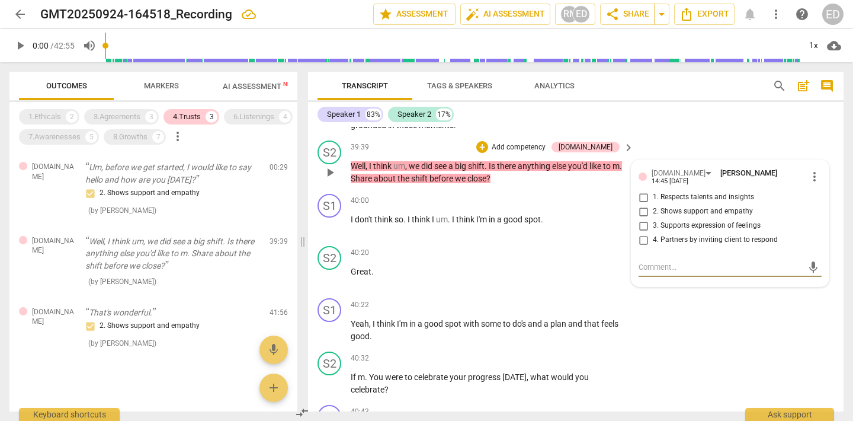
scroll to position [6267, 0]
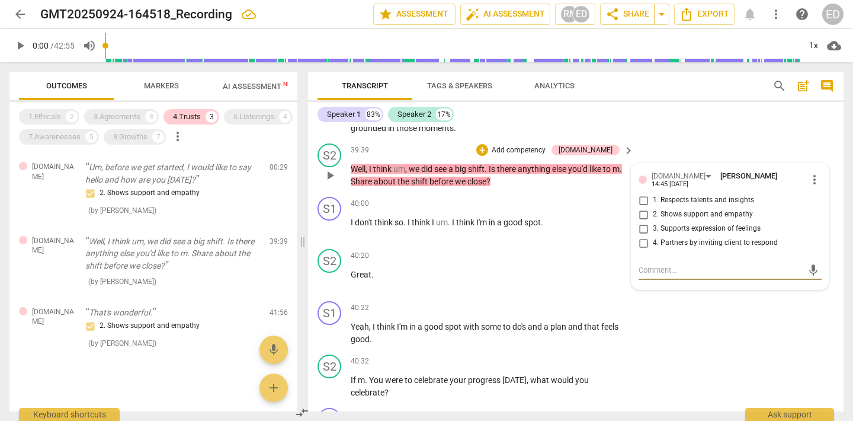
click at [642, 207] on input "1. Respects talents and insights" at bounding box center [643, 200] width 19 height 14
checkbox input "true"
click at [593, 281] on p "Great ." at bounding box center [489, 274] width 277 height 12
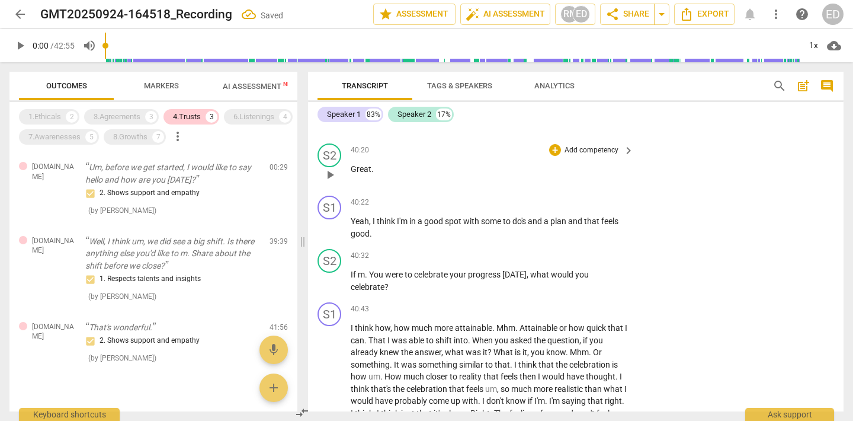
scroll to position [6406, 0]
